Goal: Entertainment & Leisure: Consume media (video, audio)

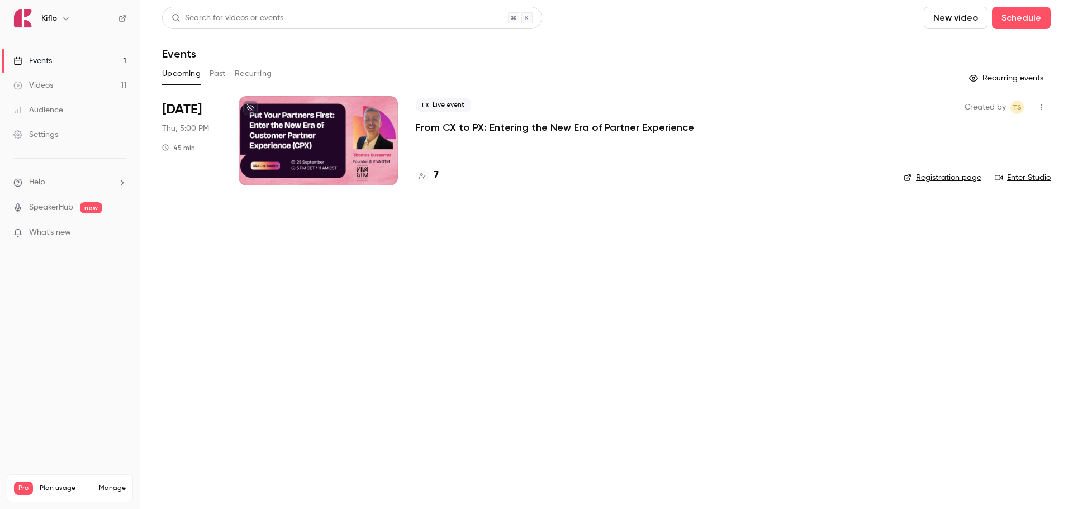
click at [220, 75] on button "Past" at bounding box center [218, 74] width 16 height 18
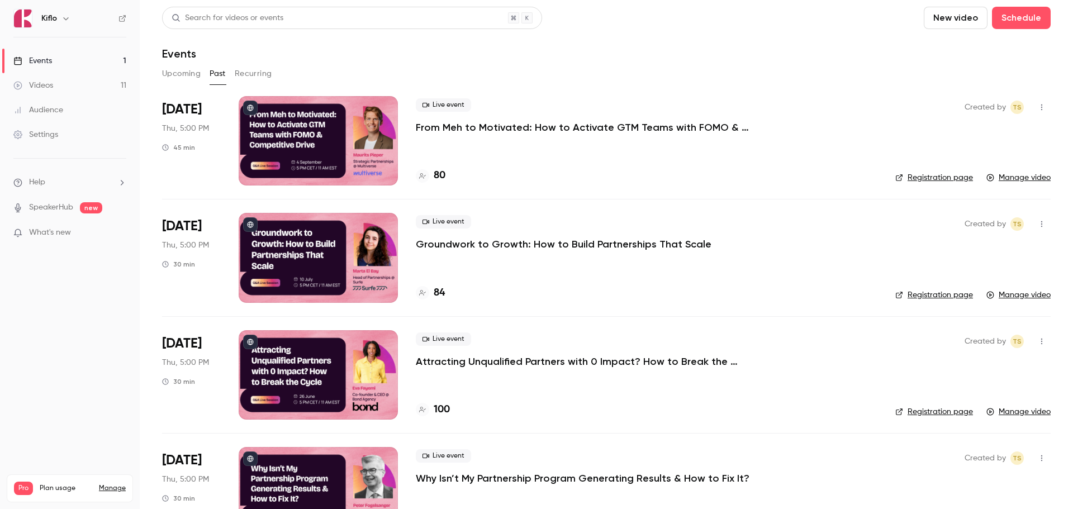
click at [523, 127] on p "From Meh to Motivated: How to Activate GTM Teams with FOMO & Competitive Drive" at bounding box center [583, 127] width 335 height 13
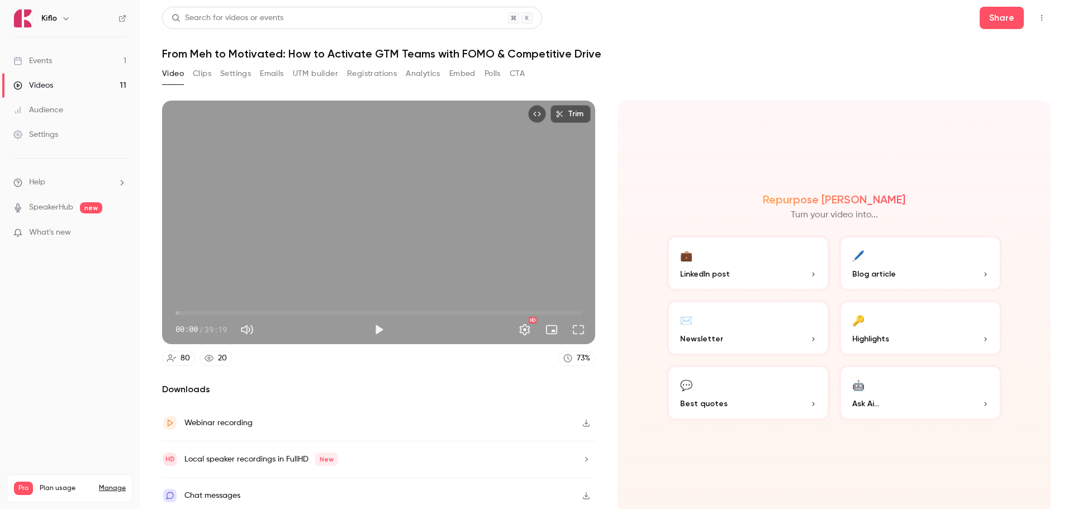
click at [417, 79] on button "Analytics" at bounding box center [423, 74] width 35 height 18
